Goal: Navigation & Orientation: Find specific page/section

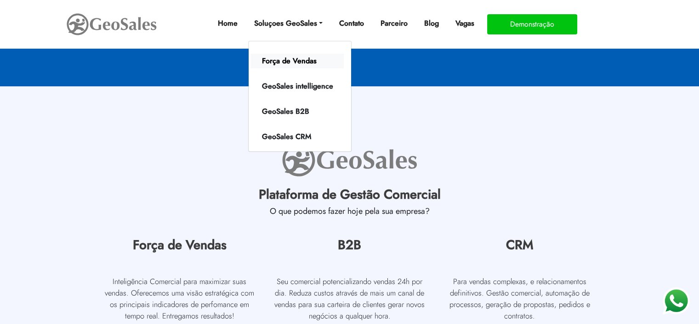
click at [269, 68] on link "Força de Vendas" at bounding box center [296, 61] width 93 height 15
click at [271, 60] on link "Força de Vendas" at bounding box center [296, 61] width 93 height 15
click at [278, 136] on link "GeoSales CRM" at bounding box center [296, 137] width 93 height 15
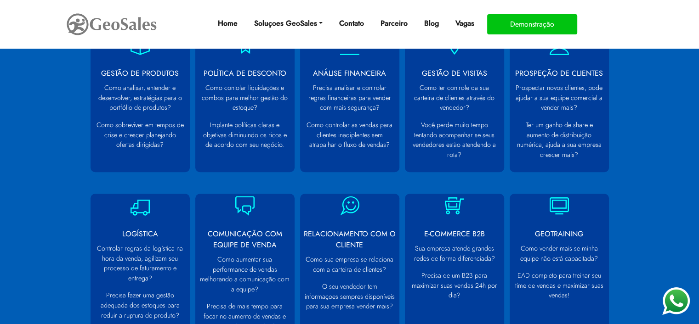
scroll to position [735, 0]
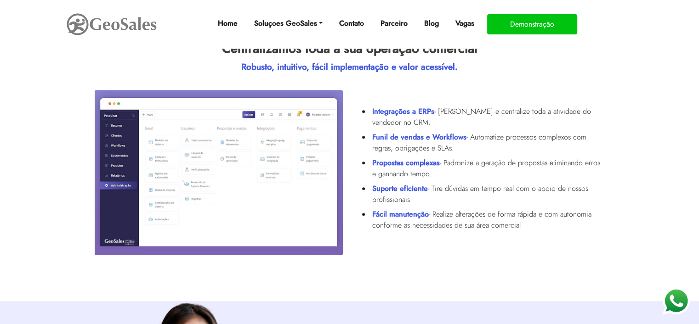
scroll to position [368, 0]
click at [148, 28] on img at bounding box center [112, 24] width 92 height 26
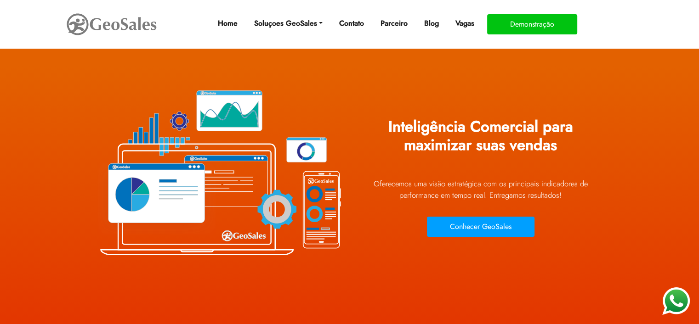
click at [218, 68] on section "Inteligência Comercial para maximizar suas vendas Oferecemos uma visão estraté…" at bounding box center [349, 165] width 699 height 331
